Goal: Transaction & Acquisition: Download file/media

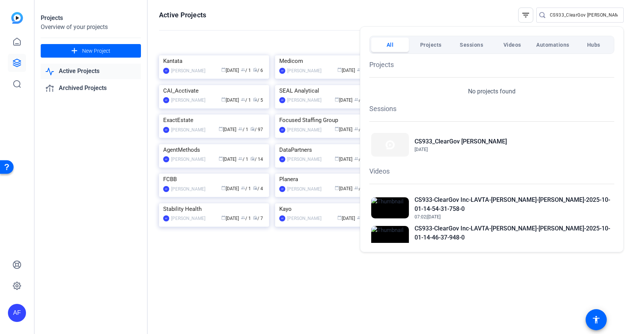
click at [561, 14] on div at bounding box center [317, 167] width 635 height 334
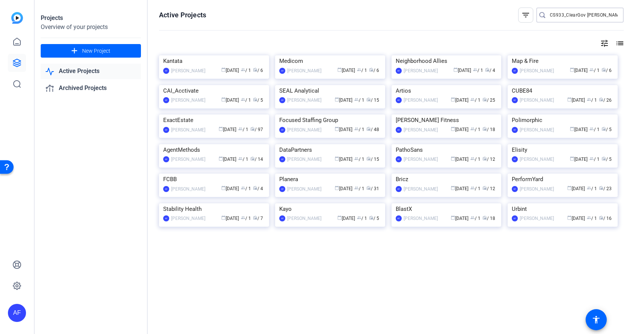
click at [561, 14] on input "CS933_ClearGov [PERSON_NAME]" at bounding box center [584, 15] width 68 height 9
type input "C"
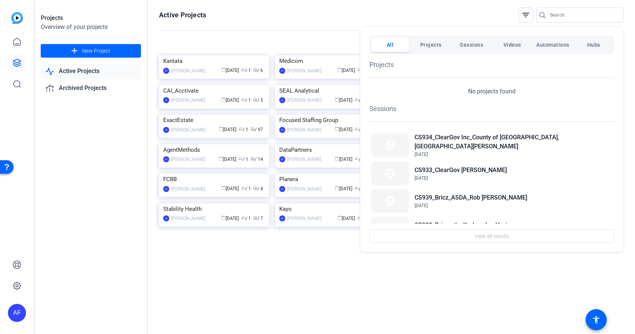
click at [551, 17] on div at bounding box center [317, 167] width 635 height 334
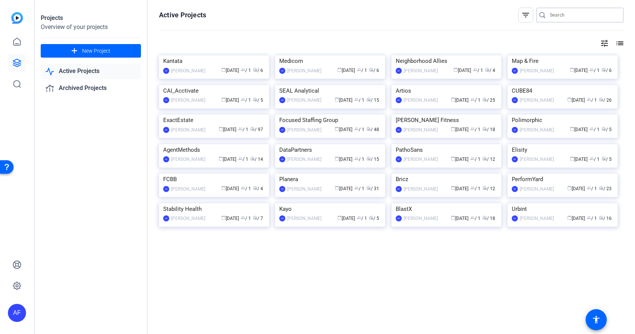
paste input "CS934_ClearGov Inc_County of [GEOGRAPHIC_DATA], [GEOGRAPHIC_DATA][PERSON_NAME]"
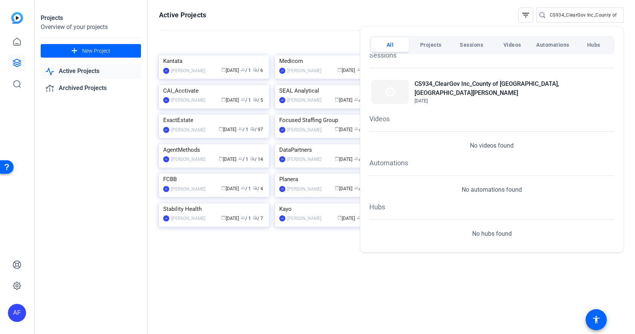
click at [618, 16] on div at bounding box center [317, 167] width 635 height 334
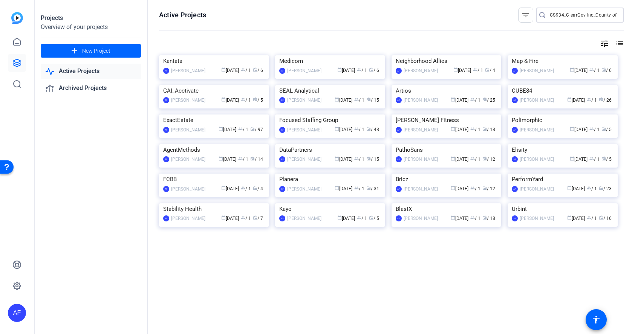
click at [612, 15] on input "CS934_ClearGov Inc_County of [GEOGRAPHIC_DATA], [GEOGRAPHIC_DATA][PERSON_NAME]" at bounding box center [584, 15] width 68 height 9
drag, startPoint x: 595, startPoint y: 16, endPoint x: 632, endPoint y: 17, distance: 36.9
click at [632, 17] on div "Active Projects filter_list CS934_ClearGov Inc_County of Orange, VA_Ashley Jaco…" at bounding box center [391, 167] width 487 height 334
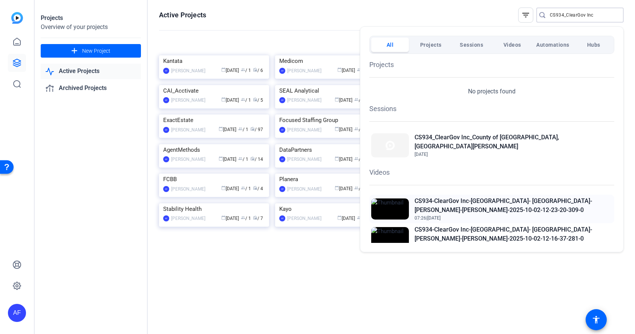
type input "CS934_ClearGov Inc"
click at [488, 198] on h2 "CS934-ClearGov Inc-[GEOGRAPHIC_DATA]- [GEOGRAPHIC_DATA]-[PERSON_NAME]-[PERSON_N…" at bounding box center [514, 206] width 198 height 18
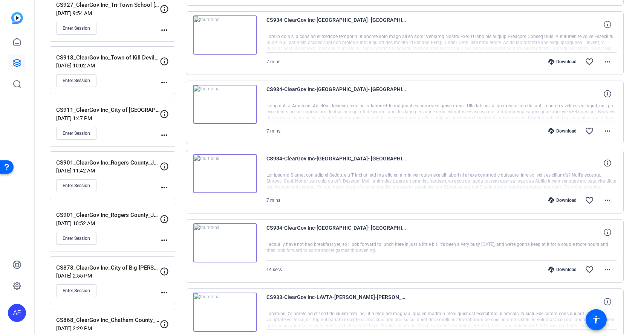
scroll to position [271, 0]
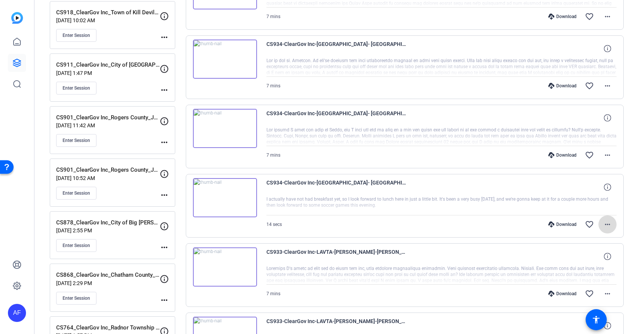
click at [608, 222] on mat-icon "more_horiz" at bounding box center [607, 224] width 9 height 9
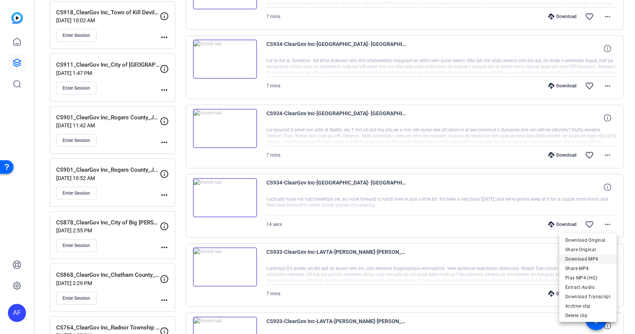
click at [594, 257] on span "Download MP4" at bounding box center [587, 259] width 45 height 9
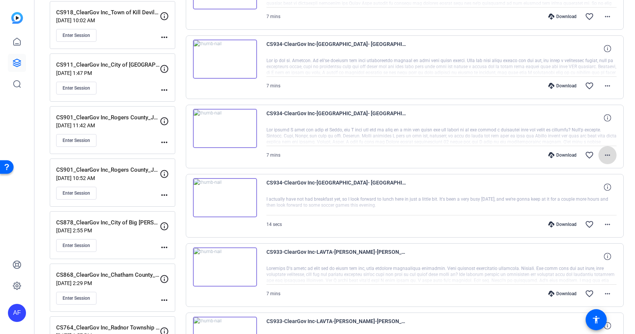
click at [609, 155] on mat-icon "more_horiz" at bounding box center [607, 155] width 9 height 9
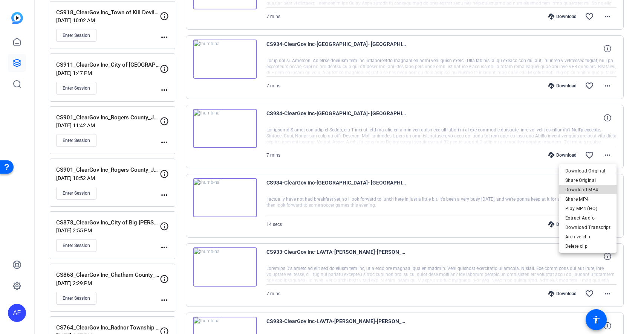
click at [601, 189] on span "Download MP4" at bounding box center [587, 189] width 45 height 9
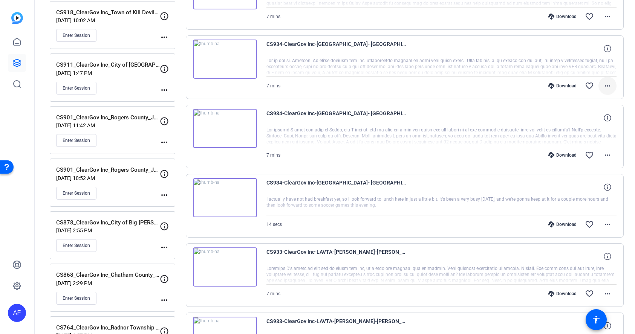
click at [609, 84] on mat-icon "more_horiz" at bounding box center [607, 85] width 9 height 9
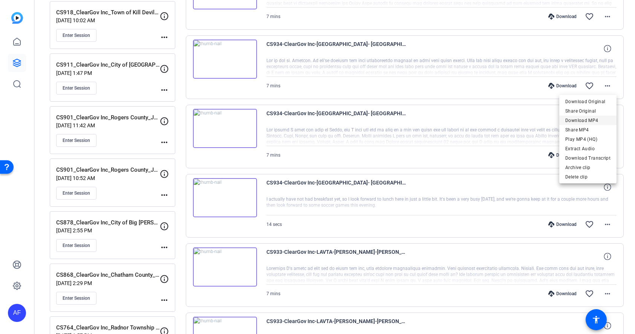
click at [592, 121] on span "Download MP4" at bounding box center [587, 120] width 45 height 9
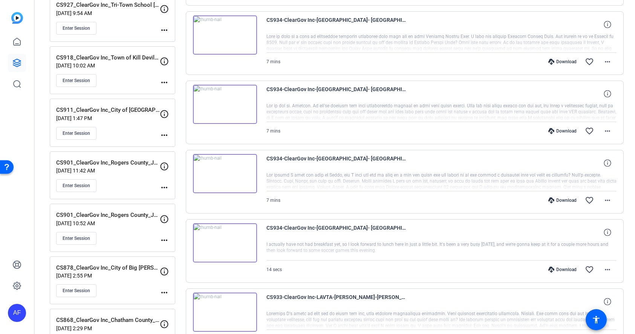
scroll to position [181, 0]
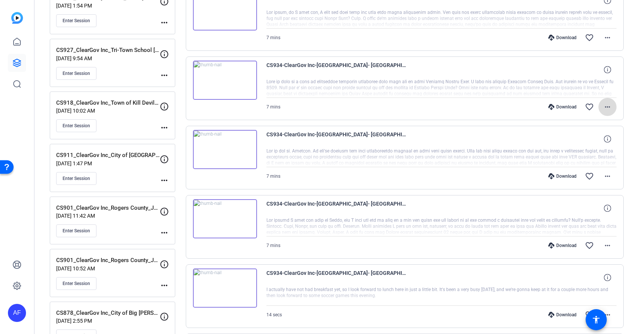
click at [609, 106] on mat-icon "more_horiz" at bounding box center [607, 107] width 9 height 9
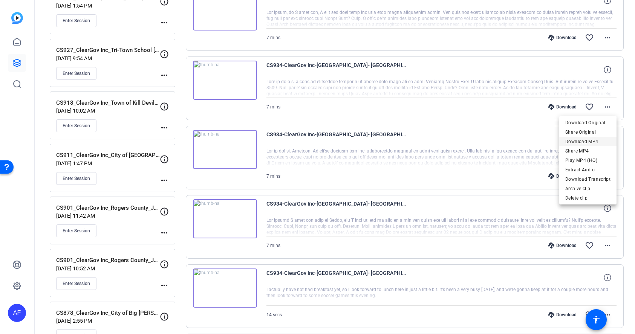
click at [591, 140] on span "Download MP4" at bounding box center [587, 141] width 45 height 9
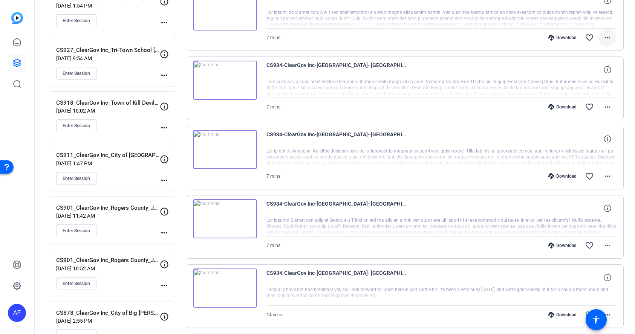
click at [609, 38] on mat-icon "more_horiz" at bounding box center [607, 37] width 9 height 9
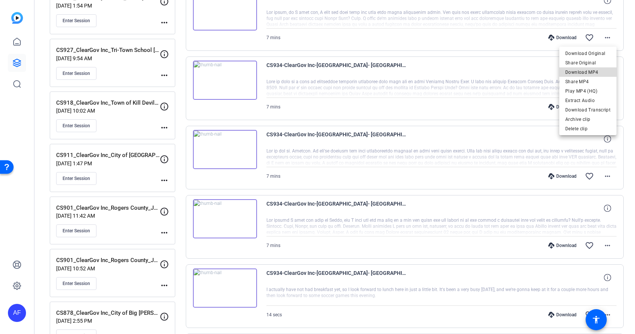
click at [597, 72] on span "Download MP4" at bounding box center [587, 72] width 45 height 9
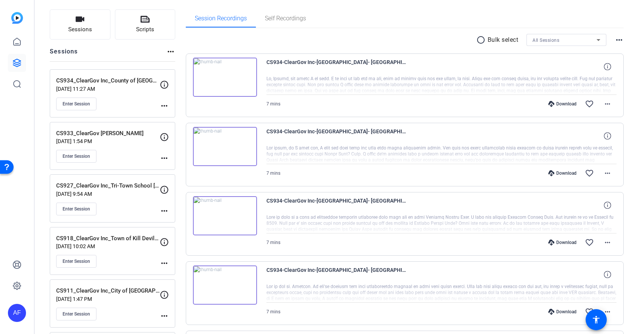
scroll to position [0, 0]
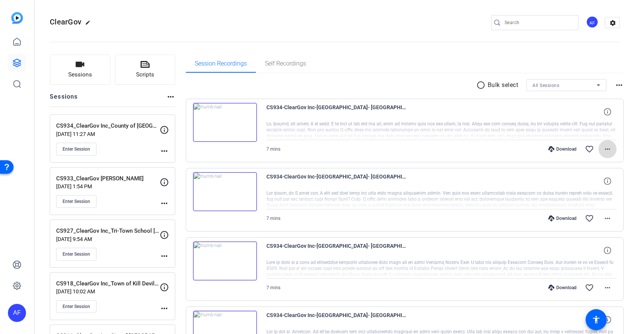
click at [605, 148] on mat-icon "more_horiz" at bounding box center [607, 149] width 9 height 9
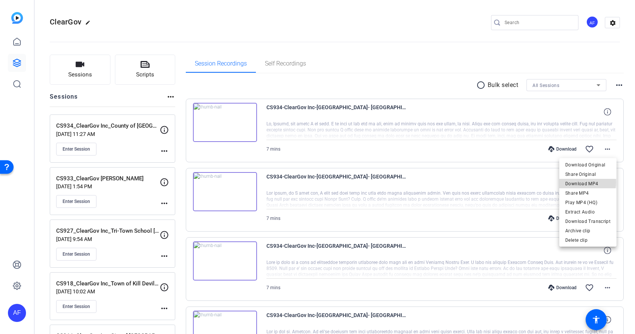
click at [583, 182] on span "Download MP4" at bounding box center [587, 183] width 45 height 9
